Goal: Task Accomplishment & Management: Use online tool/utility

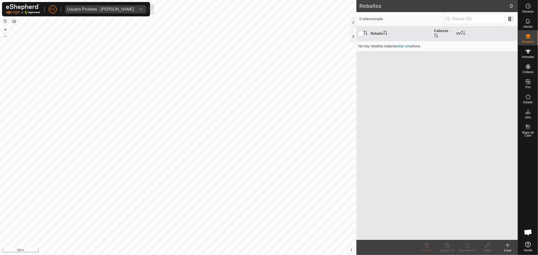
click at [99, 9] on div "Usuario Pruebas - [PERSON_NAME]" at bounding box center [100, 9] width 67 height 4
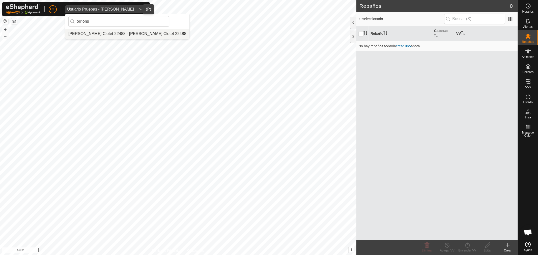
type input "orrions"
click at [111, 34] on li "[PERSON_NAME] Clotet 22488 - [PERSON_NAME] Clotet 22488" at bounding box center [127, 34] width 124 height 10
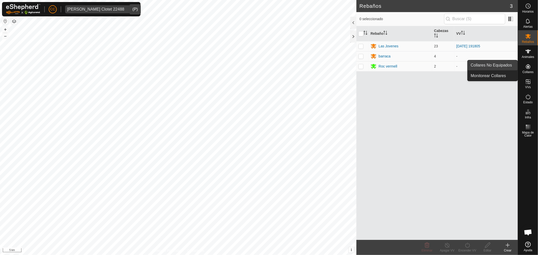
drag, startPoint x: 518, startPoint y: 66, endPoint x: 506, endPoint y: 64, distance: 11.9
click at [506, 64] on link "Collares No Equipados" at bounding box center [493, 65] width 50 height 10
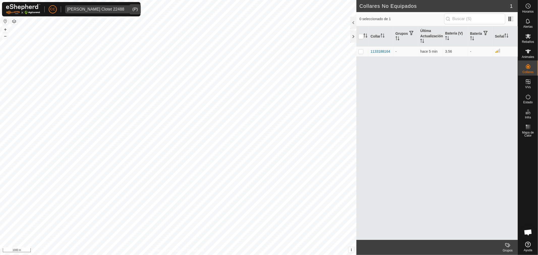
checkbox input "true"
drag, startPoint x: 393, startPoint y: 51, endPoint x: 371, endPoint y: 49, distance: 21.5
click at [371, 49] on td "1133188164" at bounding box center [381, 51] width 25 height 10
copy div "1133188164"
